Goal: Transaction & Acquisition: Book appointment/travel/reservation

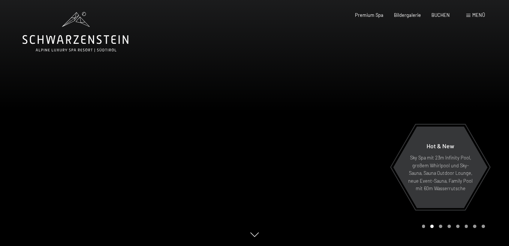
click at [457, 14] on div "Premium Spa Bildergalerie BUCHEN" at bounding box center [396, 15] width 127 height 7
click at [470, 13] on div "Menü" at bounding box center [475, 15] width 19 height 7
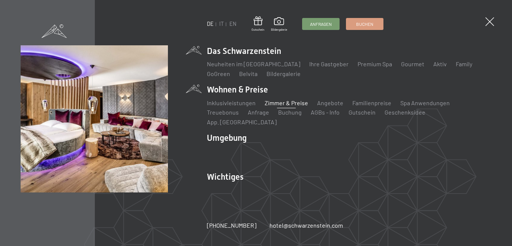
click at [284, 106] on link "Zimmer & Preise" at bounding box center [285, 102] width 43 height 7
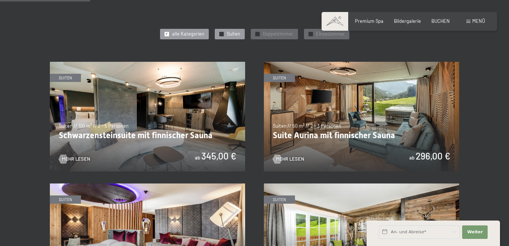
click at [216, 35] on div "✓ Suiten" at bounding box center [230, 34] width 30 height 10
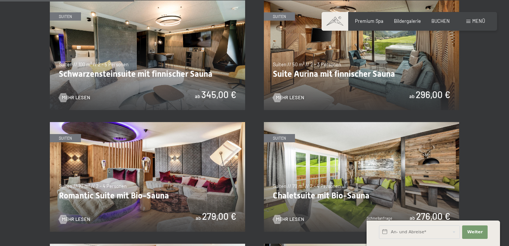
scroll to position [412, 0]
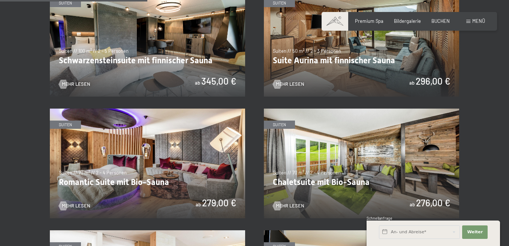
click at [80, 185] on img at bounding box center [147, 164] width 195 height 110
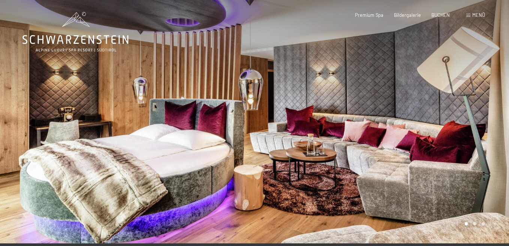
click at [325, 115] on div at bounding box center [381, 121] width 254 height 243
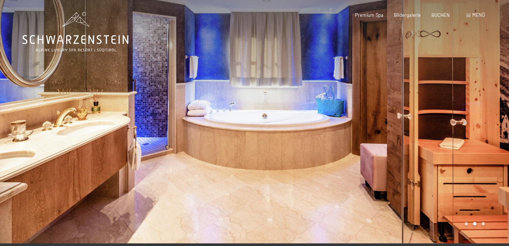
click at [363, 113] on div at bounding box center [381, 121] width 254 height 243
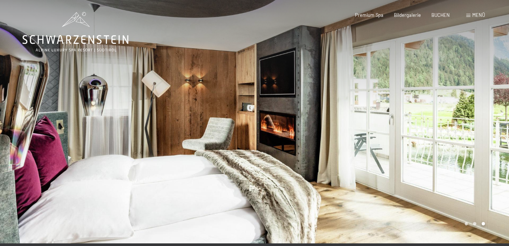
click at [363, 113] on div at bounding box center [381, 121] width 254 height 243
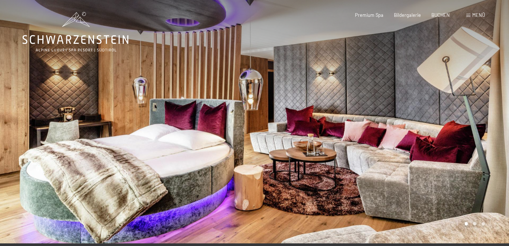
click at [363, 113] on div at bounding box center [381, 121] width 254 height 243
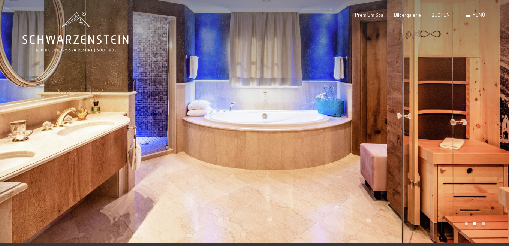
click at [363, 113] on div at bounding box center [381, 121] width 254 height 243
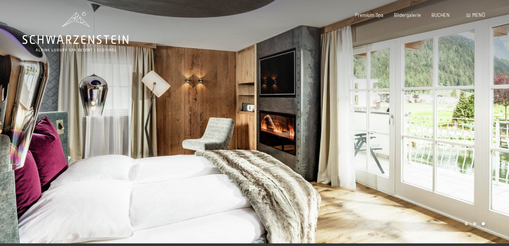
click at [363, 113] on div at bounding box center [381, 121] width 254 height 243
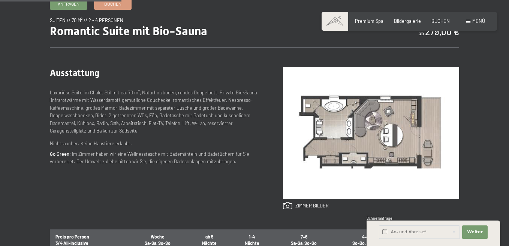
scroll to position [262, 0]
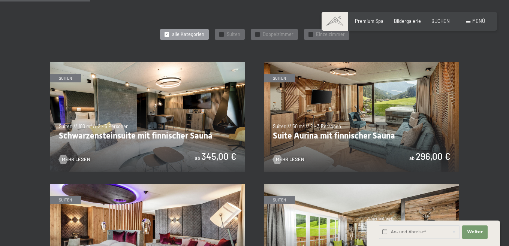
scroll to position [337, 0]
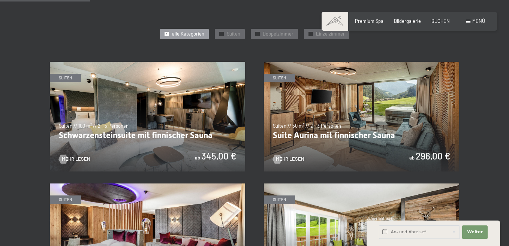
click at [309, 100] on img at bounding box center [361, 117] width 195 height 110
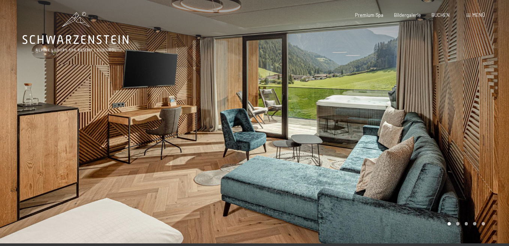
click at [277, 84] on div at bounding box center [381, 121] width 254 height 243
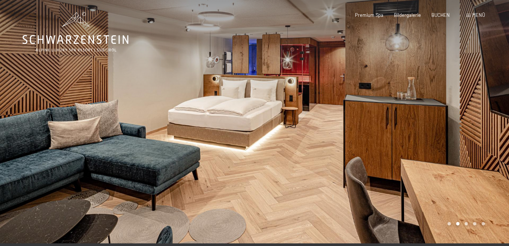
click at [277, 84] on div at bounding box center [381, 121] width 254 height 243
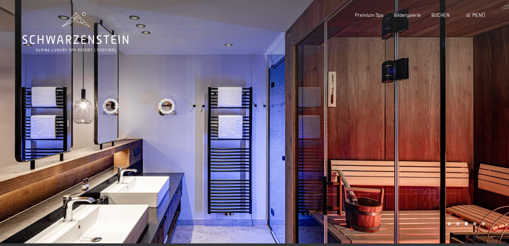
click at [277, 84] on div at bounding box center [381, 121] width 254 height 243
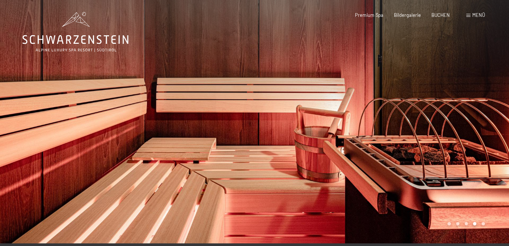
click at [277, 84] on div at bounding box center [381, 121] width 254 height 243
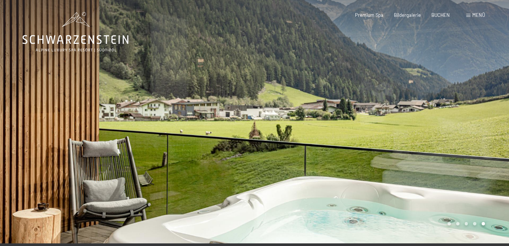
click at [277, 84] on div at bounding box center [381, 121] width 254 height 243
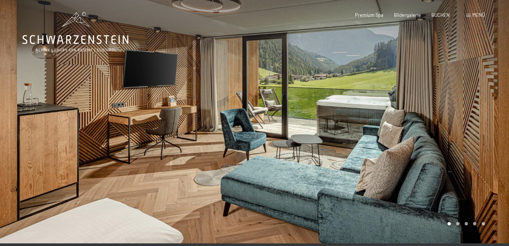
click at [277, 84] on div at bounding box center [381, 121] width 254 height 243
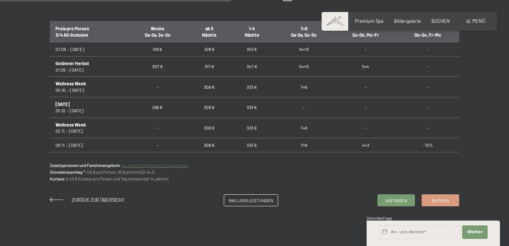
scroll to position [487, 0]
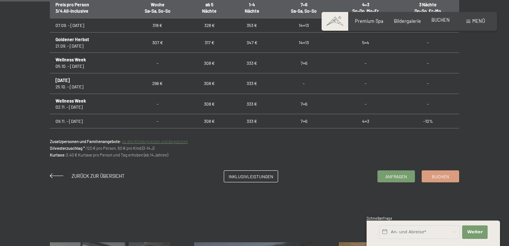
click at [440, 19] on span "BUCHEN" at bounding box center [440, 20] width 18 height 6
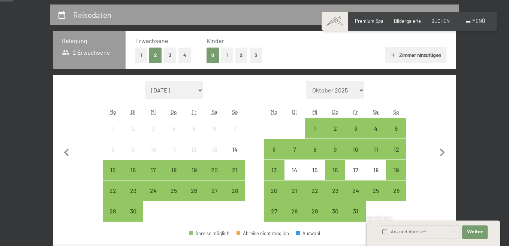
scroll to position [150, 0]
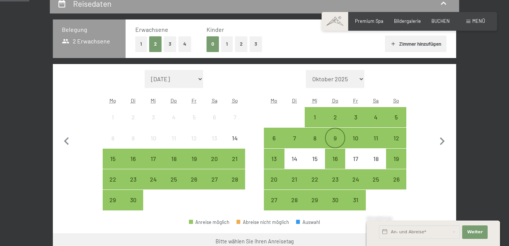
click at [331, 145] on div "9" at bounding box center [334, 144] width 19 height 19
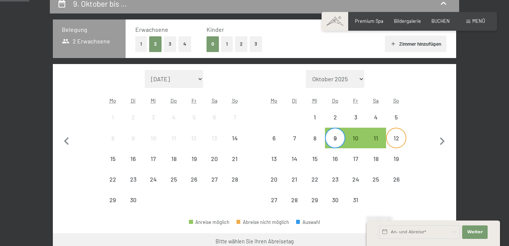
click at [394, 141] on div "12" at bounding box center [395, 144] width 19 height 19
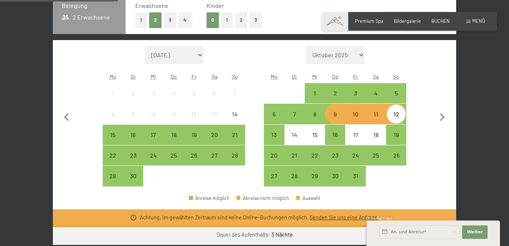
scroll to position [187, 0]
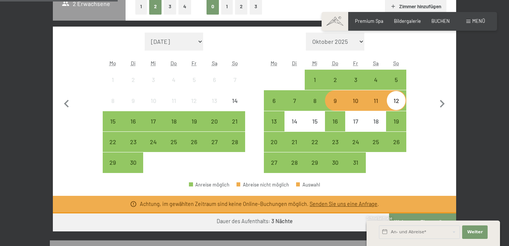
click at [396, 101] on div "12" at bounding box center [395, 107] width 19 height 19
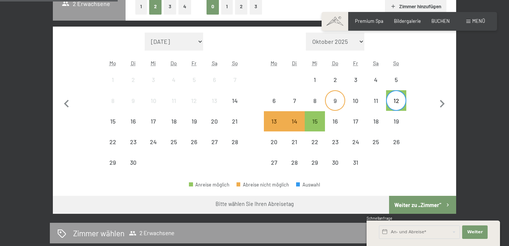
click at [334, 101] on div "9" at bounding box center [334, 107] width 19 height 19
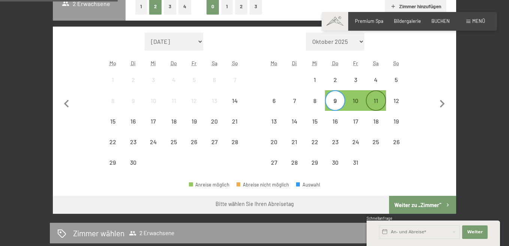
click at [376, 102] on div "11" at bounding box center [375, 107] width 19 height 19
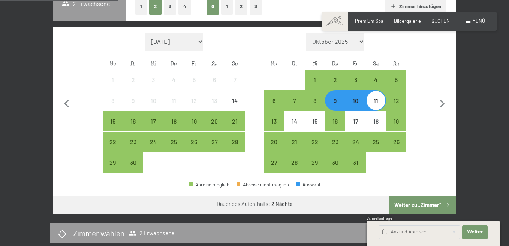
click at [421, 202] on button "Weiter zu „Zimmer“" at bounding box center [422, 205] width 67 height 18
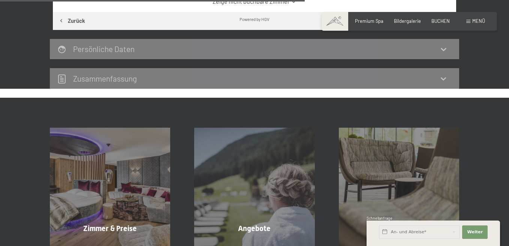
scroll to position [442, 0]
